Goal: Information Seeking & Learning: Learn about a topic

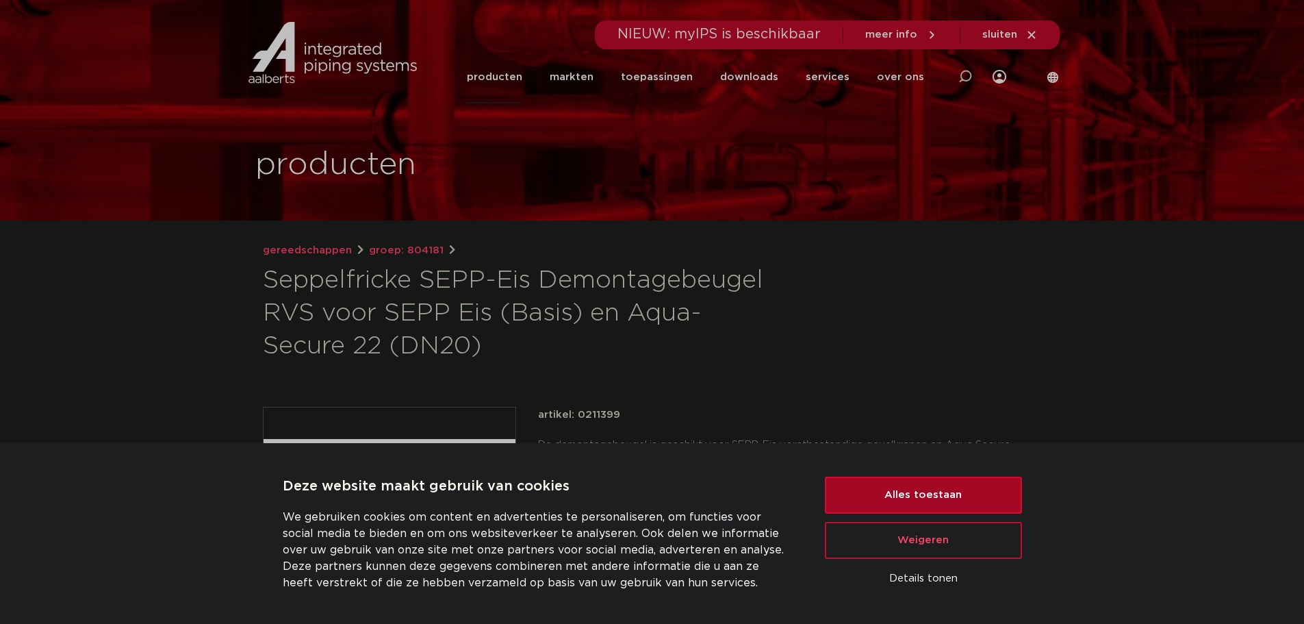
click at [953, 500] on button "Alles toestaan" at bounding box center [923, 495] width 197 height 37
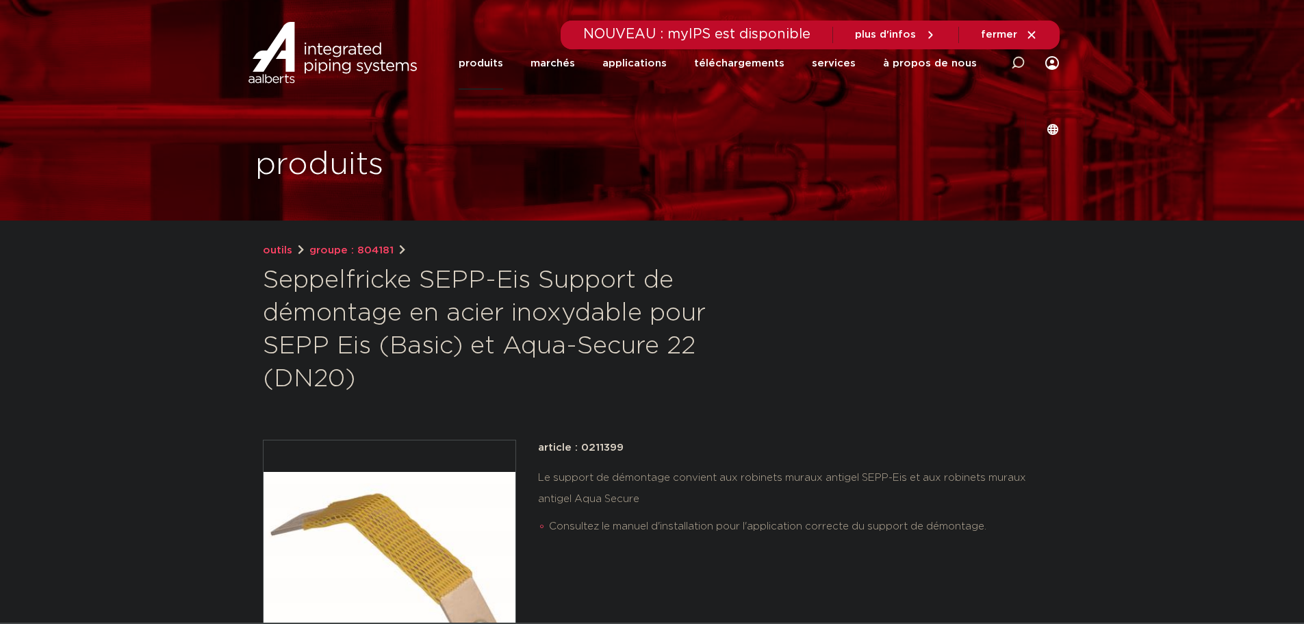
click at [425, 312] on font "Seppelfricke SEPP-Eis Support de démontage en acier inoxydable pour SEPP Eis (B…" at bounding box center [484, 329] width 443 height 123
drag, startPoint x: 366, startPoint y: 372, endPoint x: 260, endPoint y: 279, distance: 141.6
click at [260, 279] on div "outils groupe : 804181 Seppelfricke SEPP-Eis Support de démontage en acier inox…" at bounding box center [652, 571] width 801 height 659
click at [265, 279] on font "Seppelfricke SEPP-Eis Support de démontage en acier inoxydable pour SEPP Eis (B…" at bounding box center [484, 329] width 443 height 123
click at [353, 369] on font "Seppelfricke SEPP-Eis Support de démontage en acier inoxydable pour SEPP Eis (B…" at bounding box center [484, 329] width 443 height 123
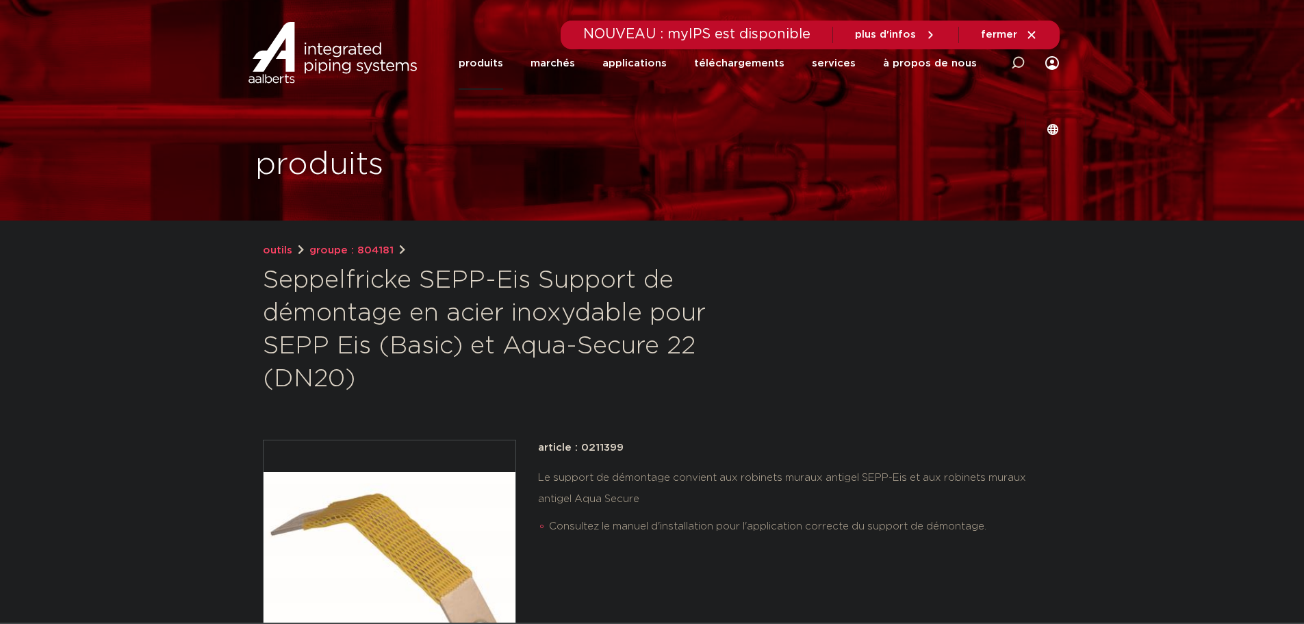
click at [357, 381] on h1 "Seppelfricke SEPP-Eis Support de démontage en acier inoxydable pour SEPP Eis (B…" at bounding box center [520, 329] width 514 height 131
click at [368, 379] on h1 "Seppelfricke SEPP-Eis Support de démontage en acier inoxydable pour SEPP Eis (B…" at bounding box center [520, 329] width 514 height 131
drag, startPoint x: 362, startPoint y: 388, endPoint x: 255, endPoint y: 281, distance: 151.1
click at [291, 301] on font "Seppelfricke SEPP-Eis Support de démontage en acier inoxydable pour SEPP Eis (B…" at bounding box center [484, 329] width 443 height 123
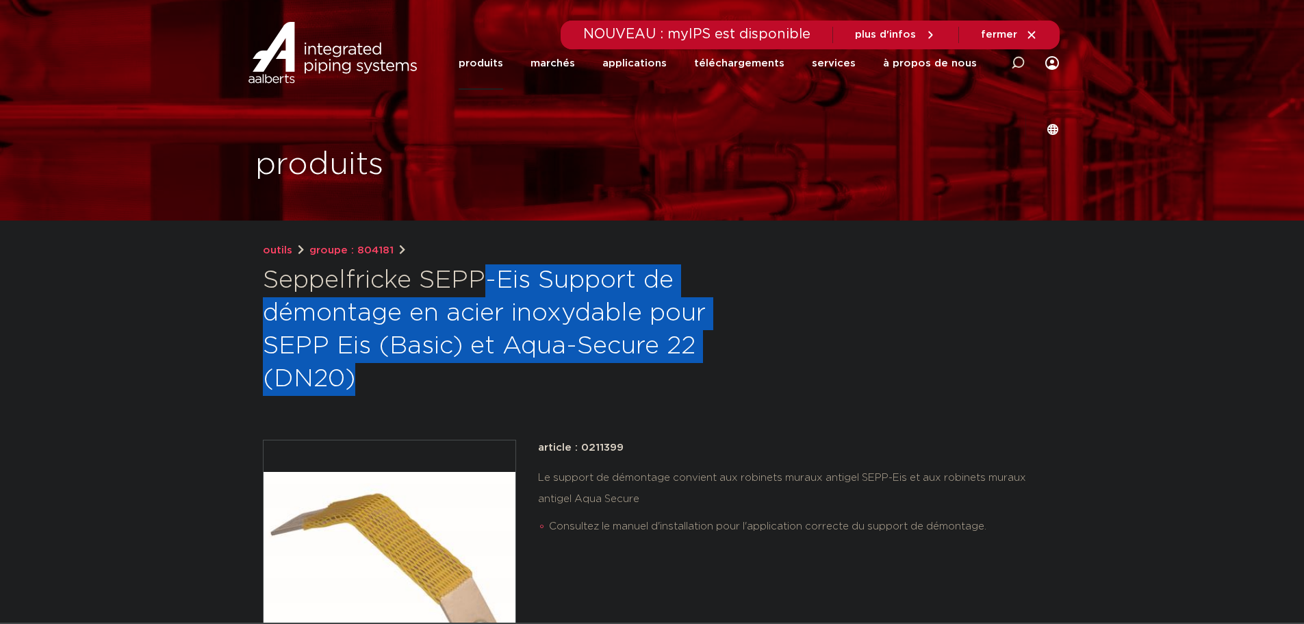
drag, startPoint x: 338, startPoint y: 362, endPoint x: 265, endPoint y: 288, distance: 104.6
click at [265, 288] on div "outils groupe : 804181 Seppelfricke SEPP-Eis Support de démontage en acier inox…" at bounding box center [652, 571] width 801 height 659
click at [273, 288] on font "Seppelfricke SEPP-Eis Support de démontage en acier inoxydable pour SEPP Eis (B…" at bounding box center [484, 329] width 443 height 123
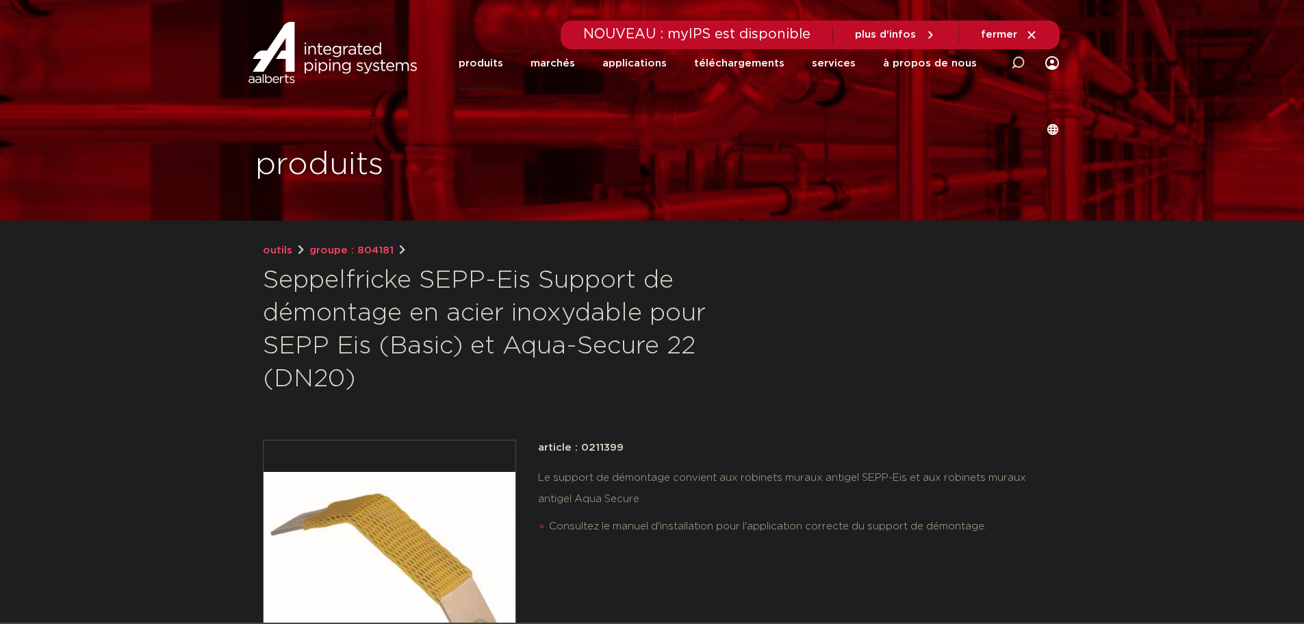
drag, startPoint x: 362, startPoint y: 381, endPoint x: 260, endPoint y: 287, distance: 139.1
click at [260, 287] on div "outils groupe : 804181 Seppelfricke SEPP-Eis Support de démontage en acier inox…" at bounding box center [652, 571] width 801 height 659
click at [316, 307] on font "Seppelfricke SEPP-Eis Support de démontage en acier inoxydable pour SEPP Eis (B…" at bounding box center [484, 329] width 443 height 123
click at [345, 340] on font "Seppelfricke SEPP-Eis Support de démontage en acier inoxydable pour SEPP Eis (B…" at bounding box center [484, 329] width 443 height 123
click at [353, 359] on font "Seppelfricke SEPP-Eis Support de démontage en acier inoxydable pour SEPP Eis (B…" at bounding box center [484, 329] width 443 height 123
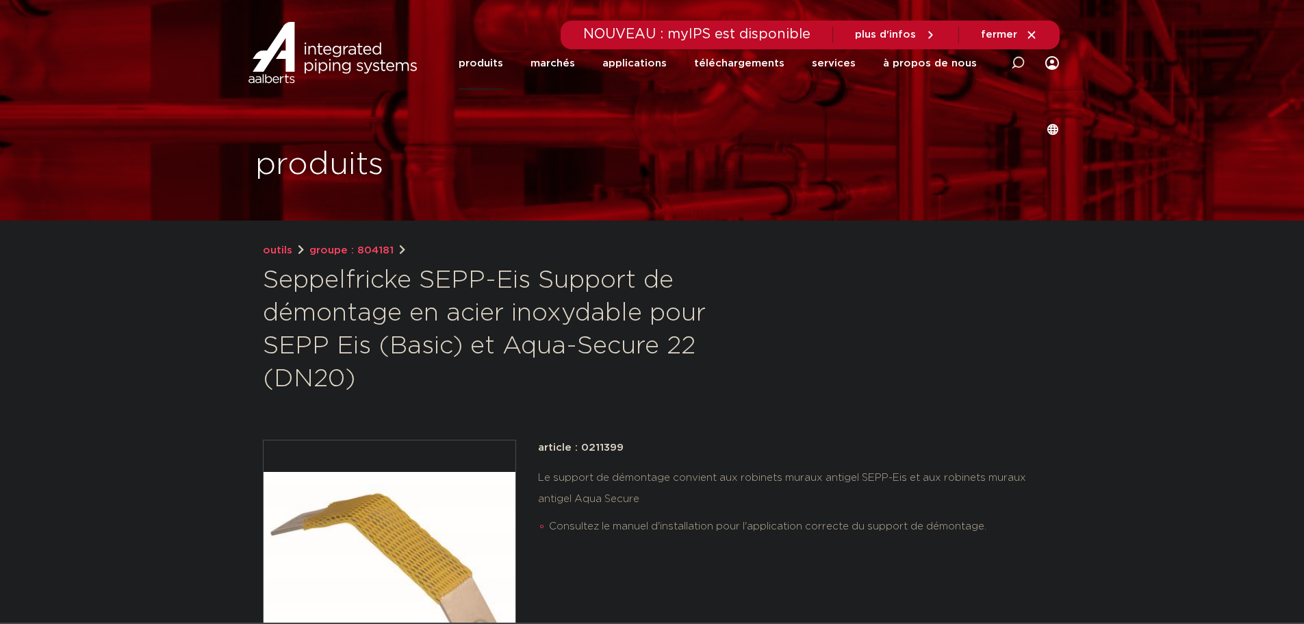
click at [353, 379] on font "Seppelfricke SEPP-Eis Support de démontage en acier inoxydable pour SEPP Eis (B…" at bounding box center [484, 329] width 443 height 123
click at [362, 386] on h1 "Seppelfricke SEPP-Eis Support de démontage en acier inoxydable pour SEPP Eis (B…" at bounding box center [520, 329] width 514 height 131
click at [371, 381] on h1 "Seppelfricke SEPP-Eis Support de démontage en acier inoxydable pour SEPP Eis (B…" at bounding box center [520, 329] width 514 height 131
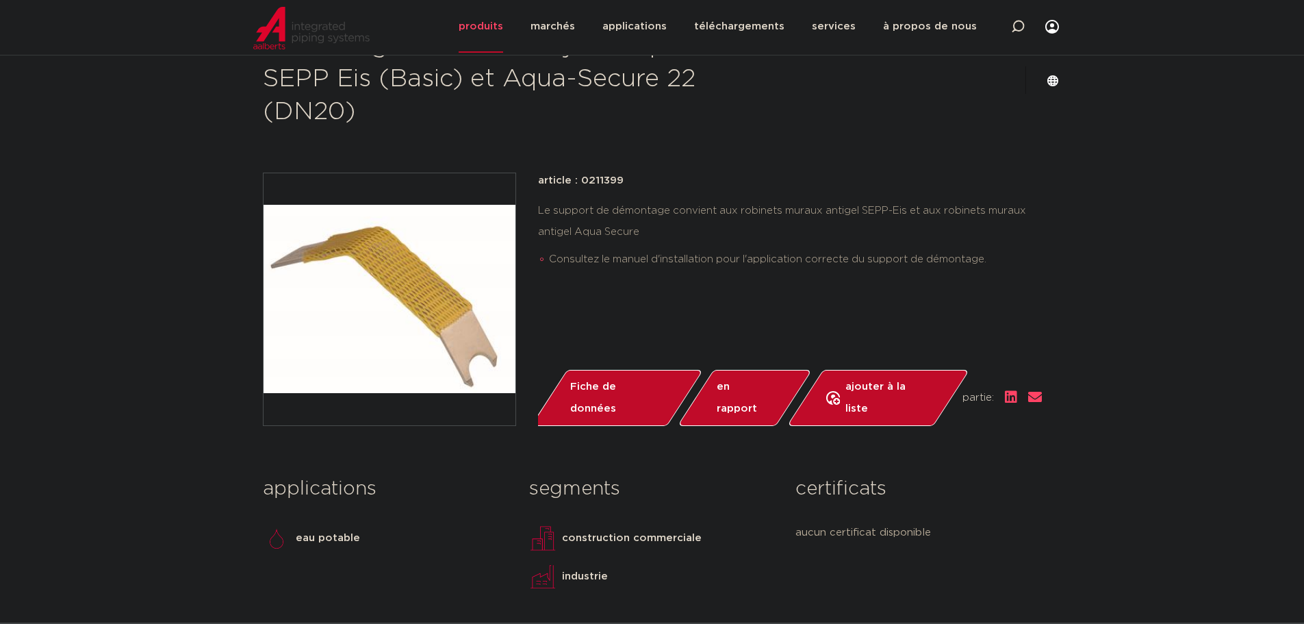
scroll to position [274, 0]
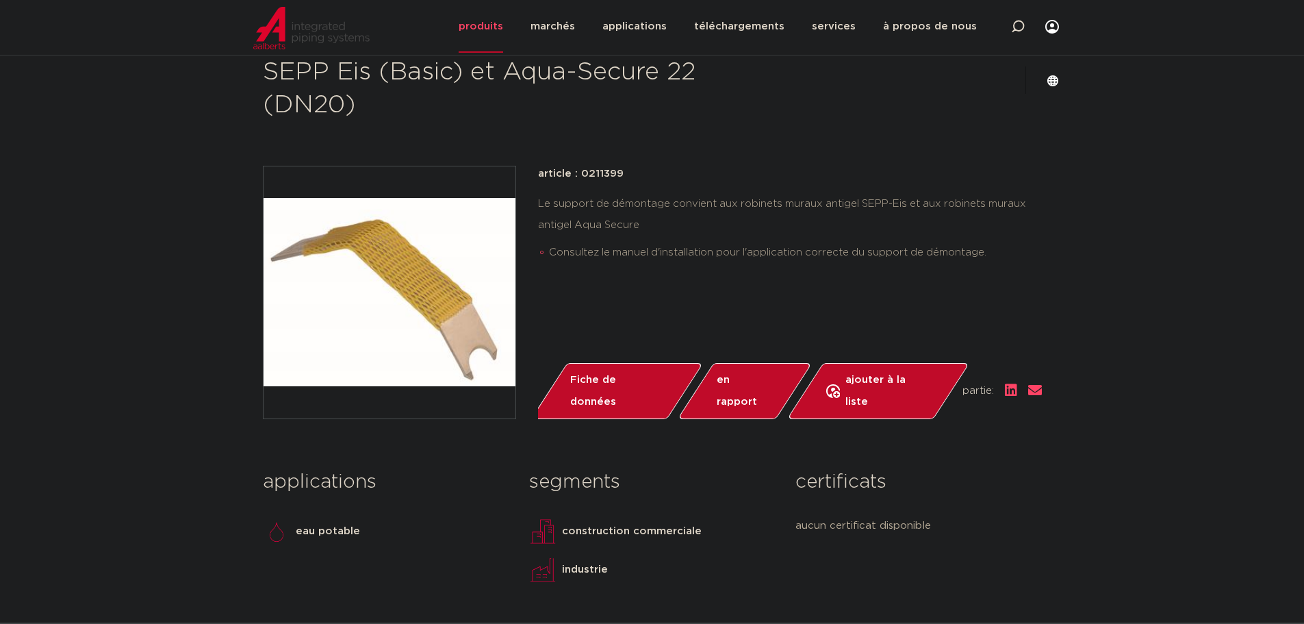
drag, startPoint x: 1000, startPoint y: 255, endPoint x: 530, endPoint y: 178, distance: 476.1
click at [527, 178] on div "article : 0211399 Le support de démontage convient aux robinets muraux antigel …" at bounding box center [652, 292] width 779 height 253
click at [629, 210] on div "Le support de démontage convient aux robinets muraux antigel SEPP-Eis et aux ro…" at bounding box center [790, 231] width 504 height 77
